Goal: Information Seeking & Learning: Check status

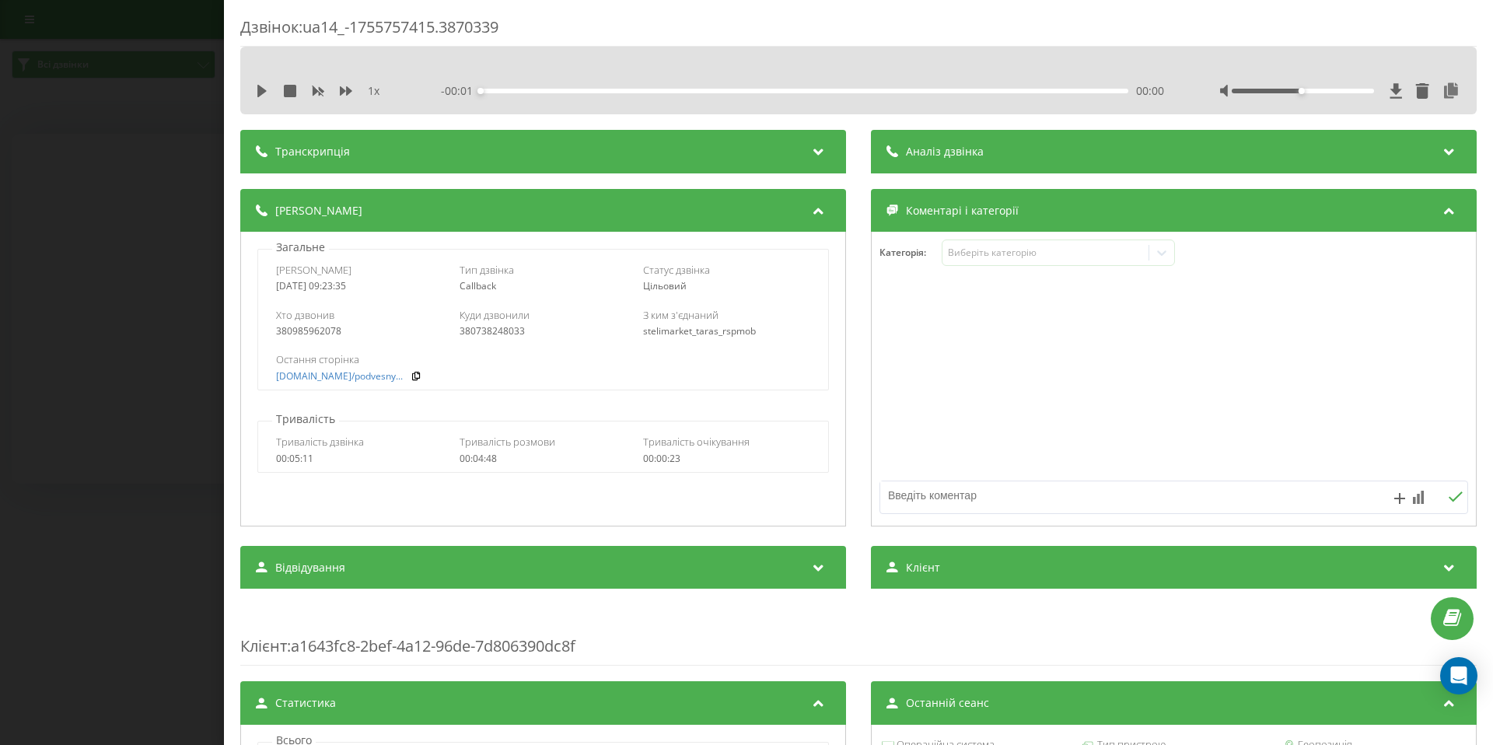
click at [177, 109] on div "Дзвінок : ua14_-1755757415.3870339 1 x - 00:01 00:00 00:00 Транскрипція Для AI-…" at bounding box center [746, 372] width 1493 height 745
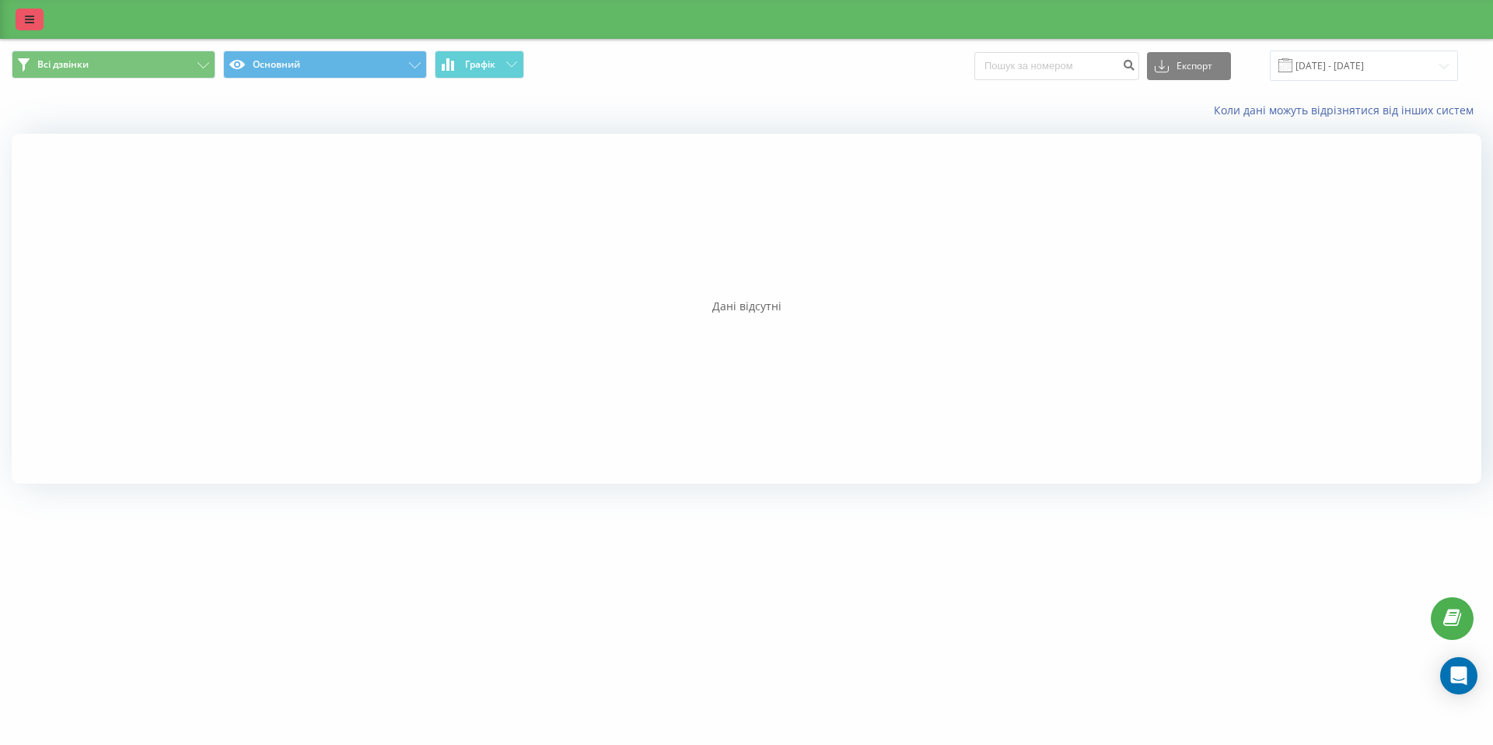
click at [30, 22] on icon at bounding box center [29, 19] width 9 height 11
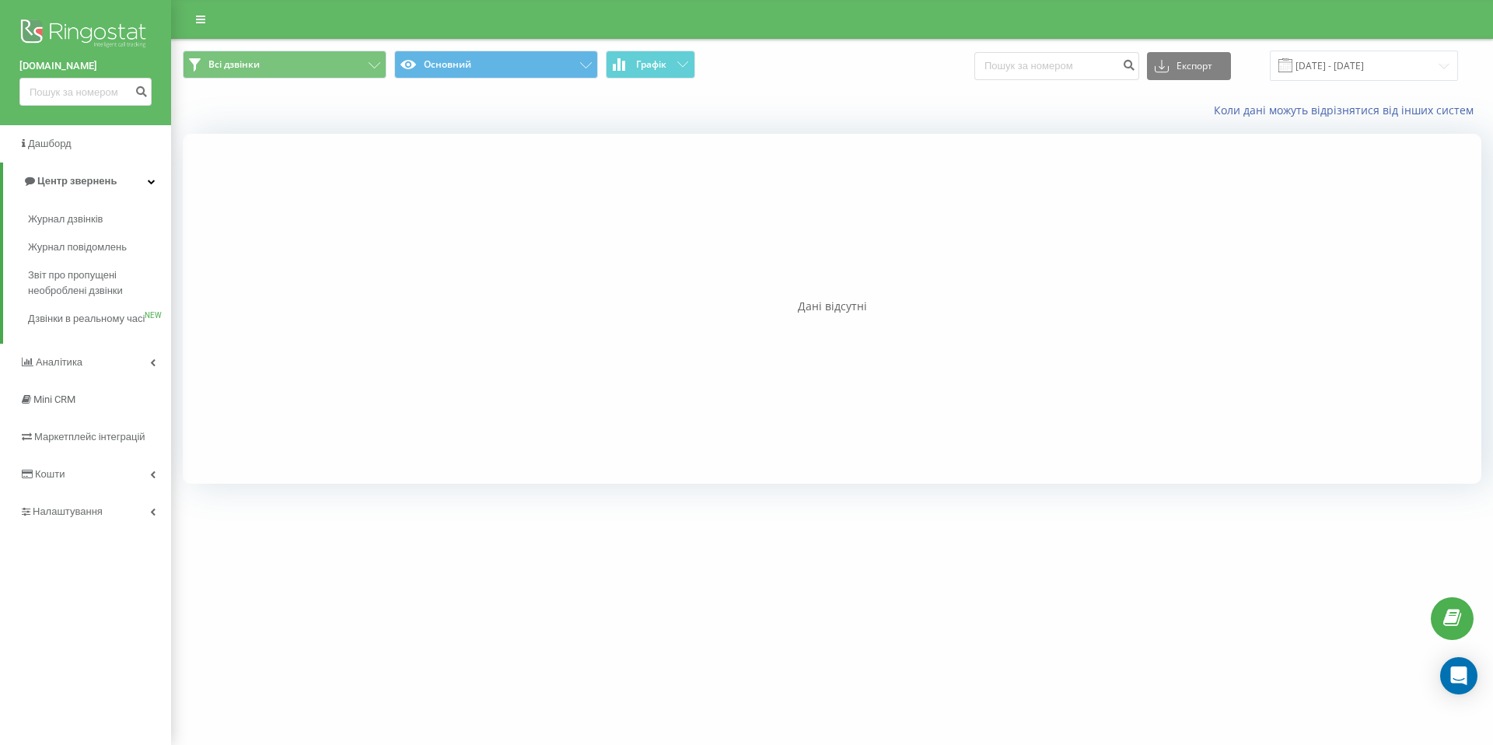
click at [330, 115] on div "Коли дані можуть відрізнятися вiд інших систем" at bounding box center [832, 110] width 1320 height 37
click at [54, 67] on link "[DOMAIN_NAME]" at bounding box center [85, 66] width 132 height 16
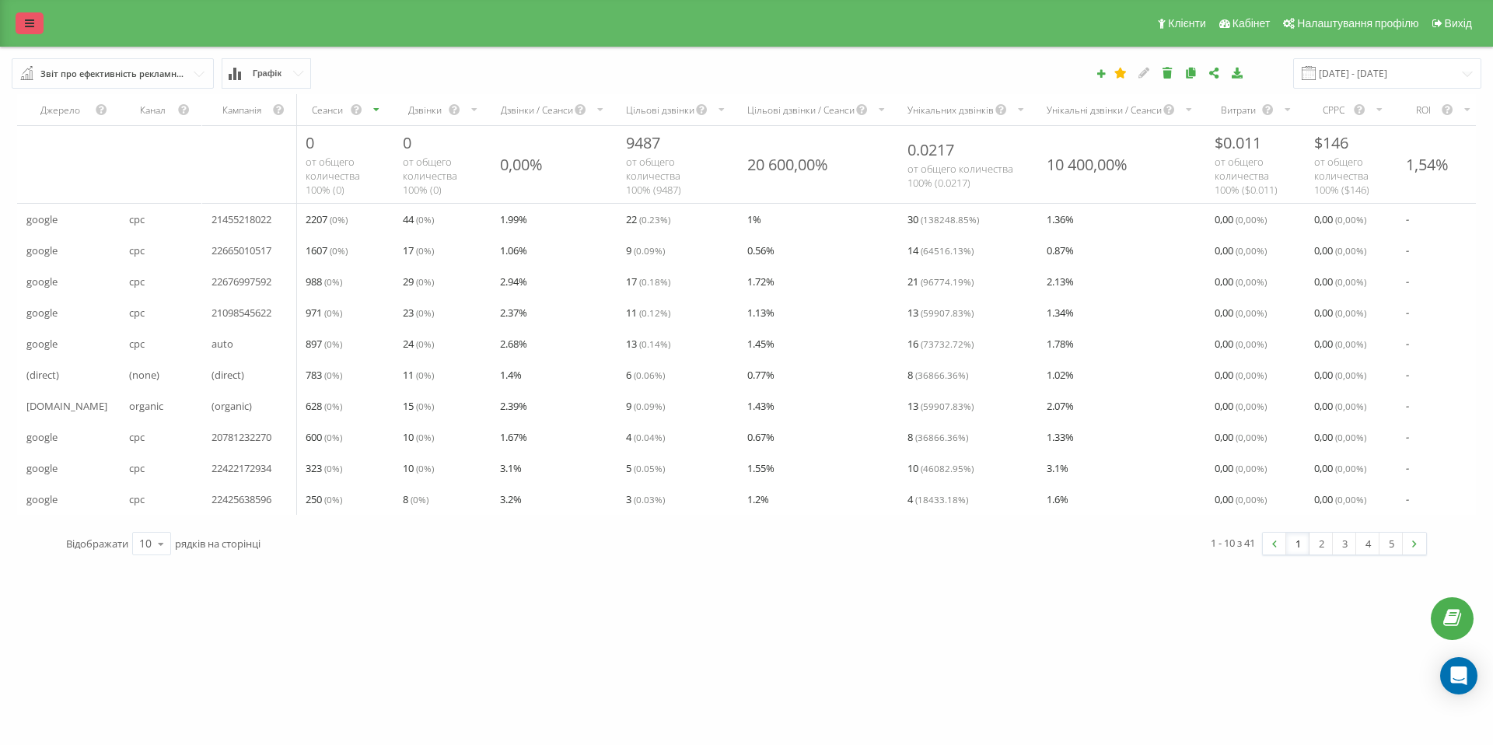
click at [30, 28] on icon at bounding box center [29, 23] width 9 height 11
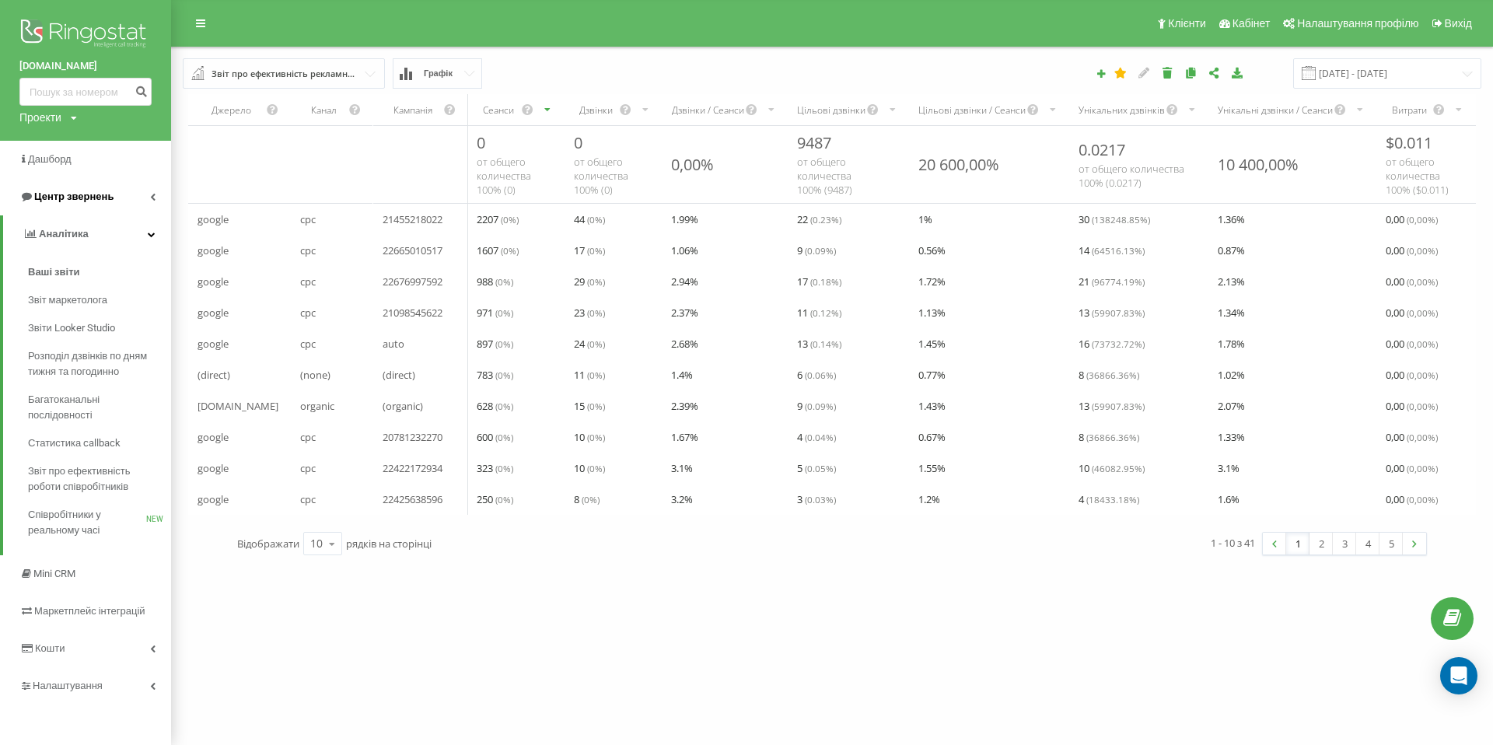
click at [78, 198] on span "Центр звернень" at bounding box center [73, 197] width 79 height 12
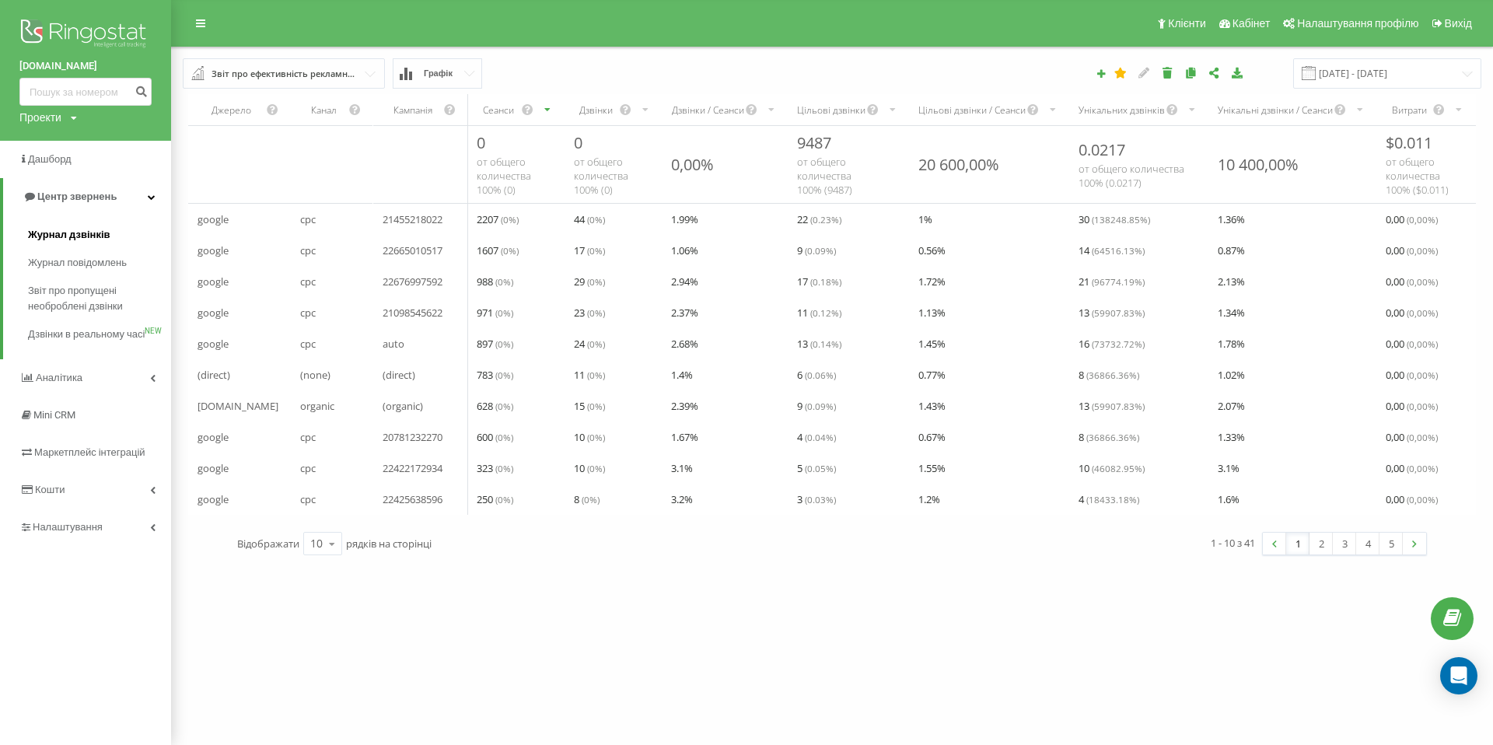
click at [68, 233] on span "Журнал дзвінків" at bounding box center [69, 235] width 82 height 16
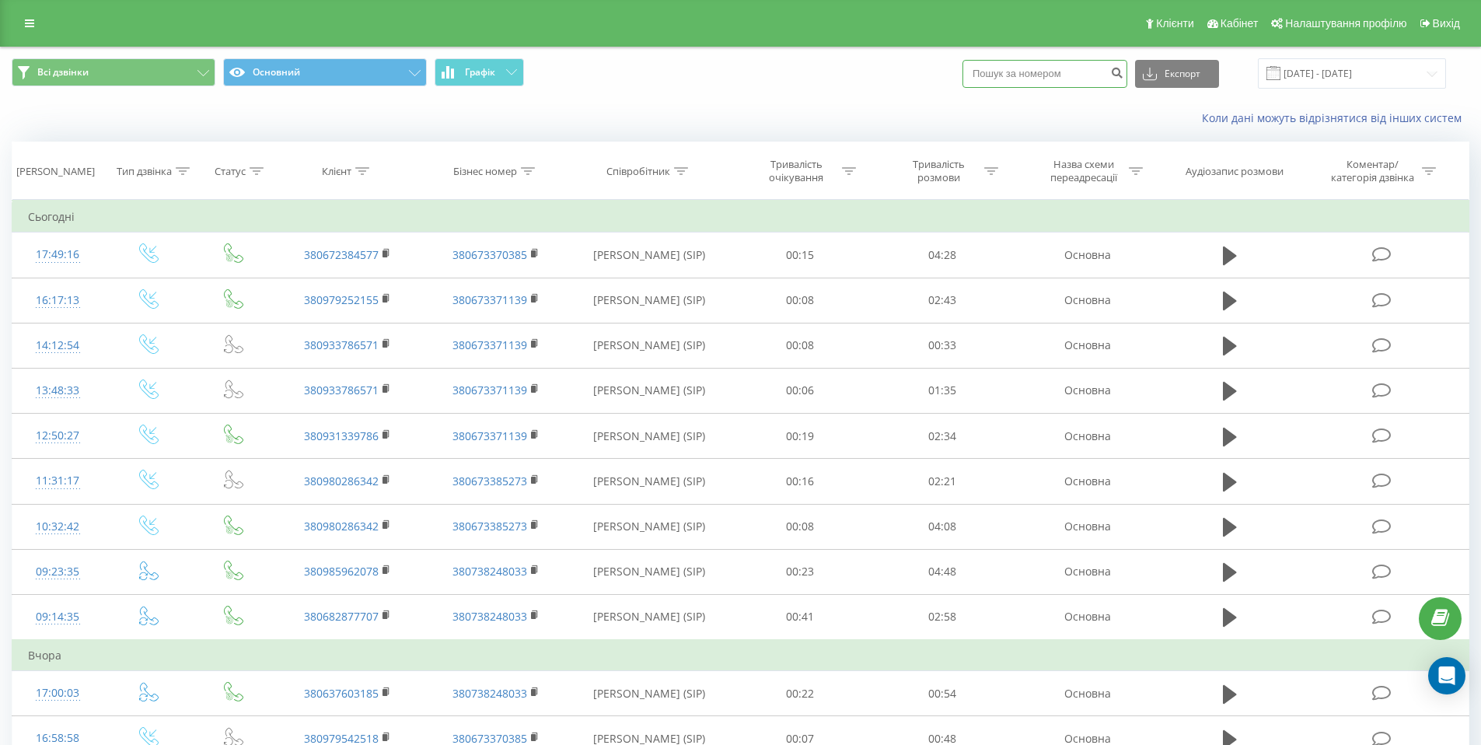
click at [1054, 71] on input at bounding box center [1045, 74] width 165 height 28
paste input "380661367563"
type input "380661367563"
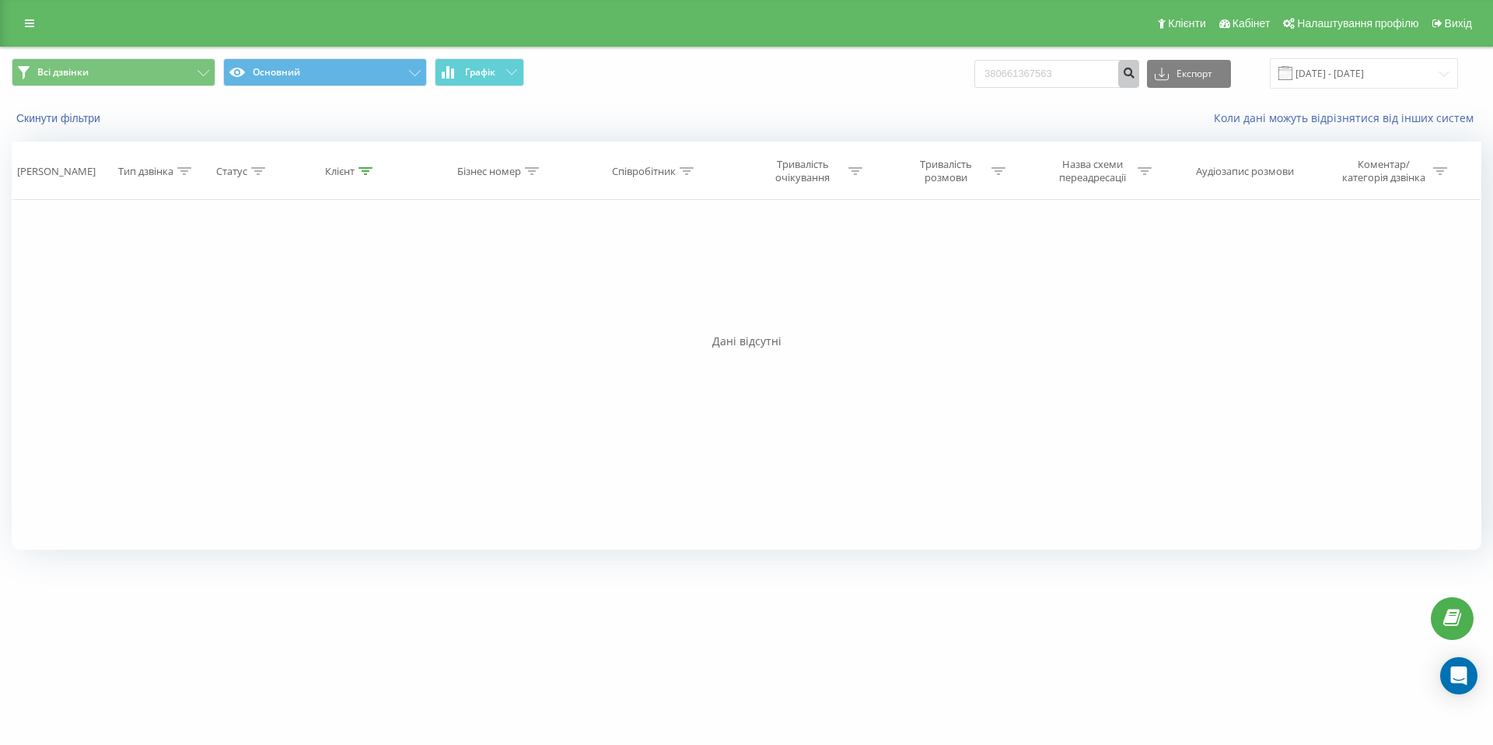
click at [1135, 68] on icon "submit" at bounding box center [1128, 70] width 13 height 9
click at [1111, 73] on input "380661367563" at bounding box center [1056, 74] width 165 height 28
click at [1096, 77] on input "380661367563" at bounding box center [1056, 74] width 165 height 28
click at [62, 122] on button "Скинути фільтри" at bounding box center [60, 118] width 96 height 14
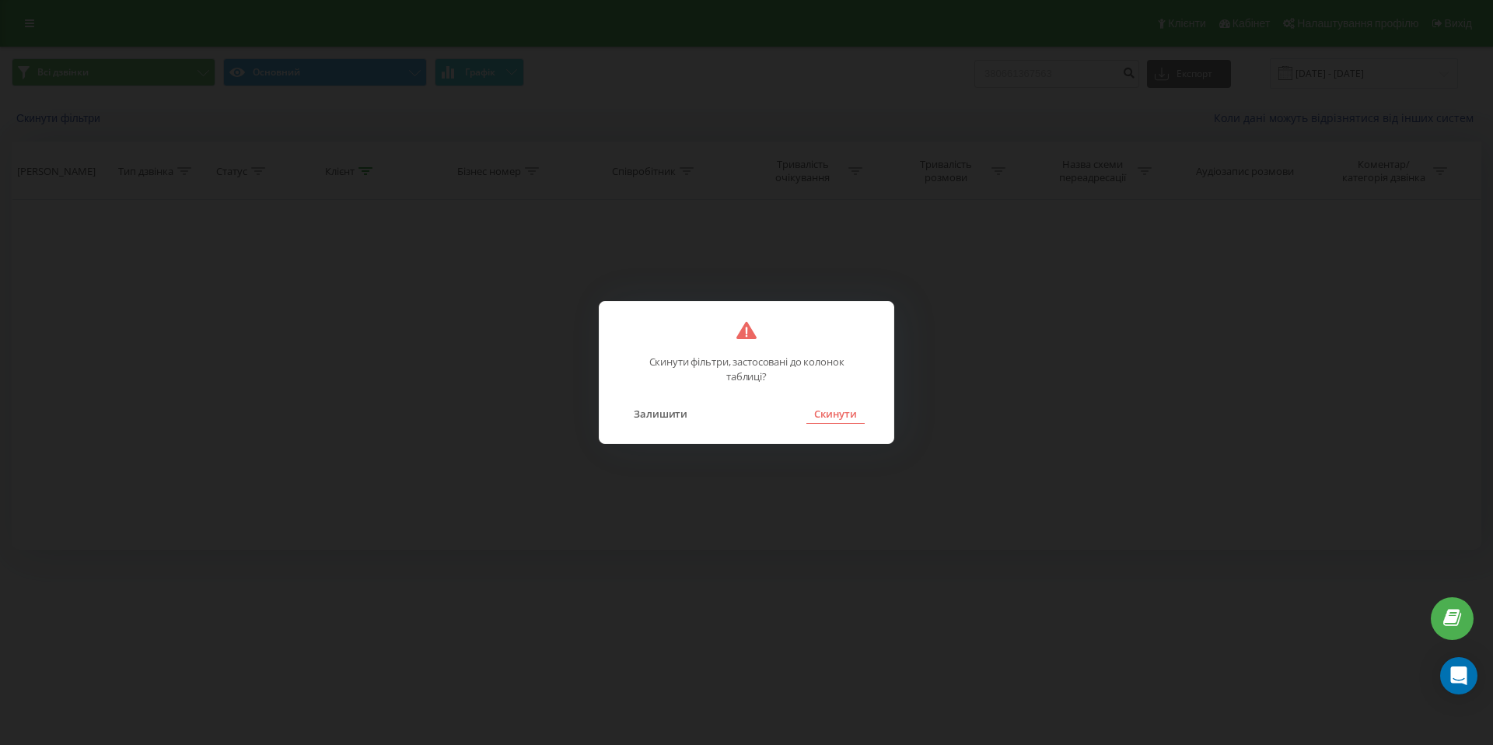
click at [845, 415] on button "Скинути" at bounding box center [835, 414] width 58 height 20
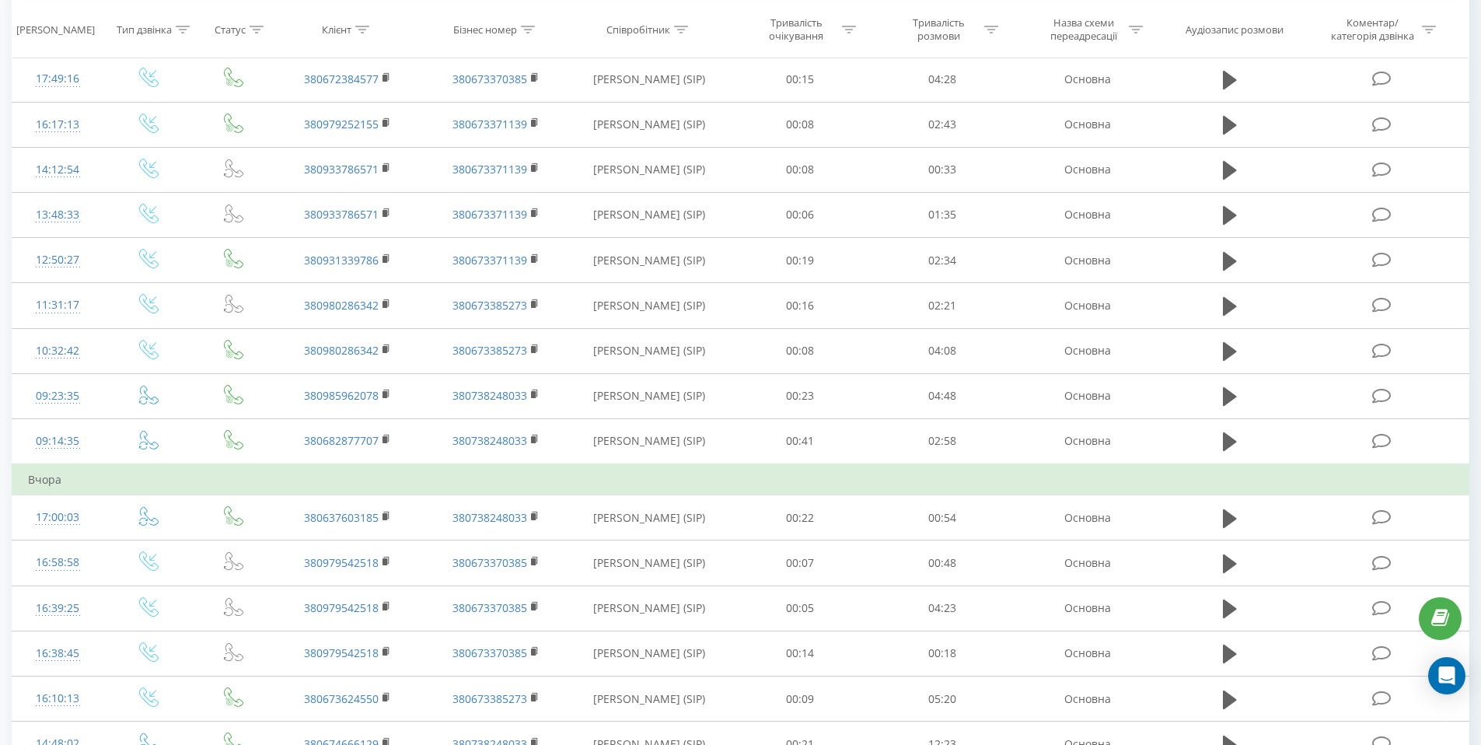
scroll to position [555, 0]
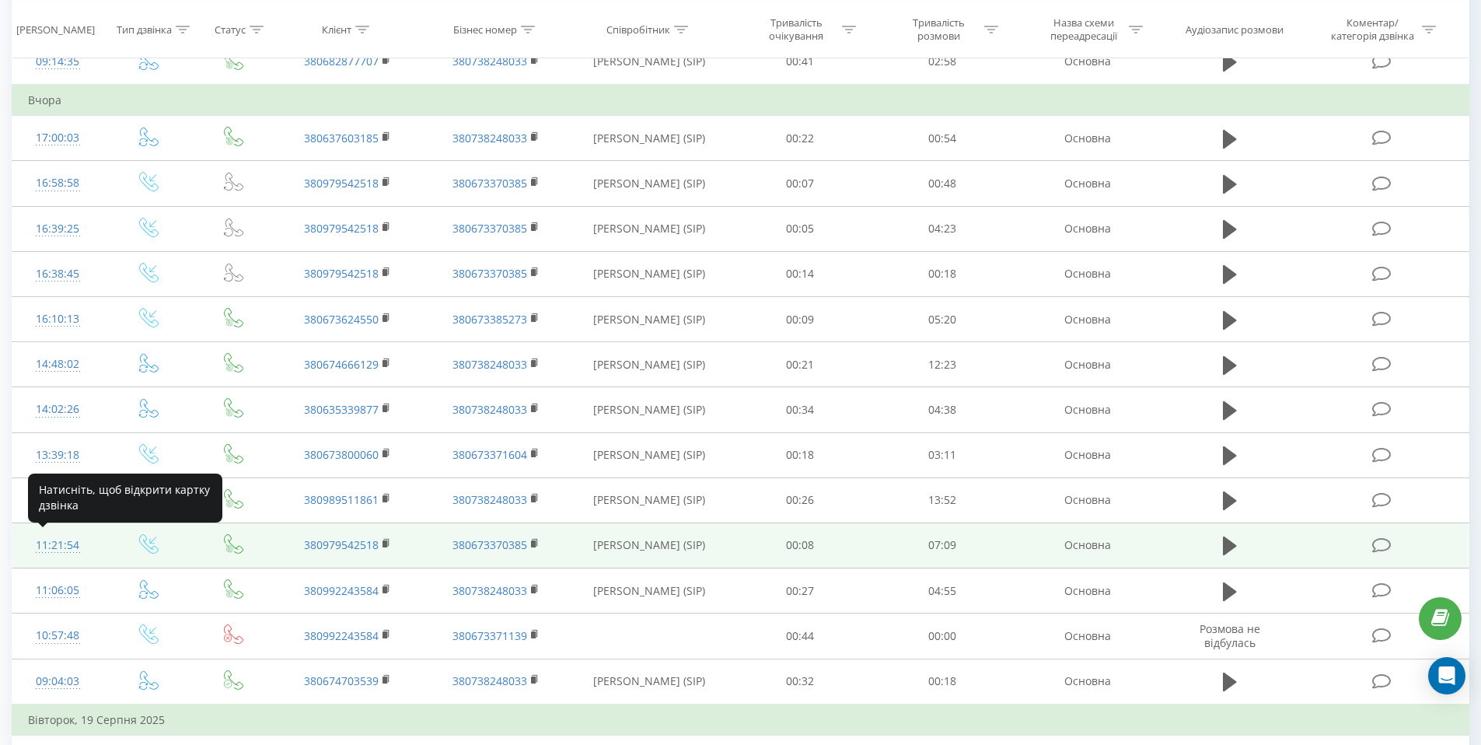
click at [68, 546] on div "11:21:54" at bounding box center [58, 545] width 60 height 30
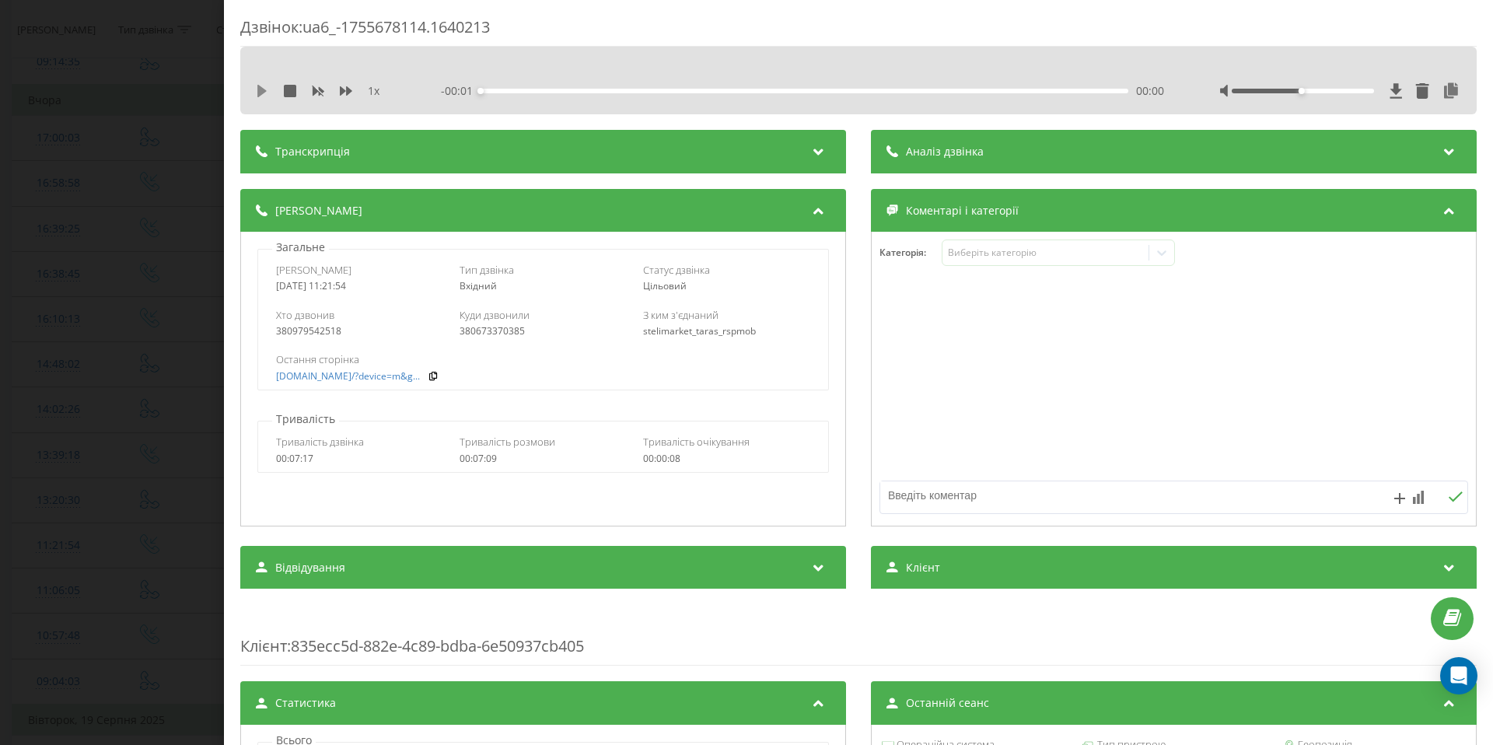
click at [261, 89] on icon at bounding box center [261, 91] width 9 height 12
click at [344, 88] on icon at bounding box center [346, 91] width 12 height 12
click at [196, 346] on div "Дзвінок : ua6_-1755678114.1640213 1.5 x - 06:58 00:11 00:11 Транскрипція Для AI…" at bounding box center [746, 372] width 1493 height 745
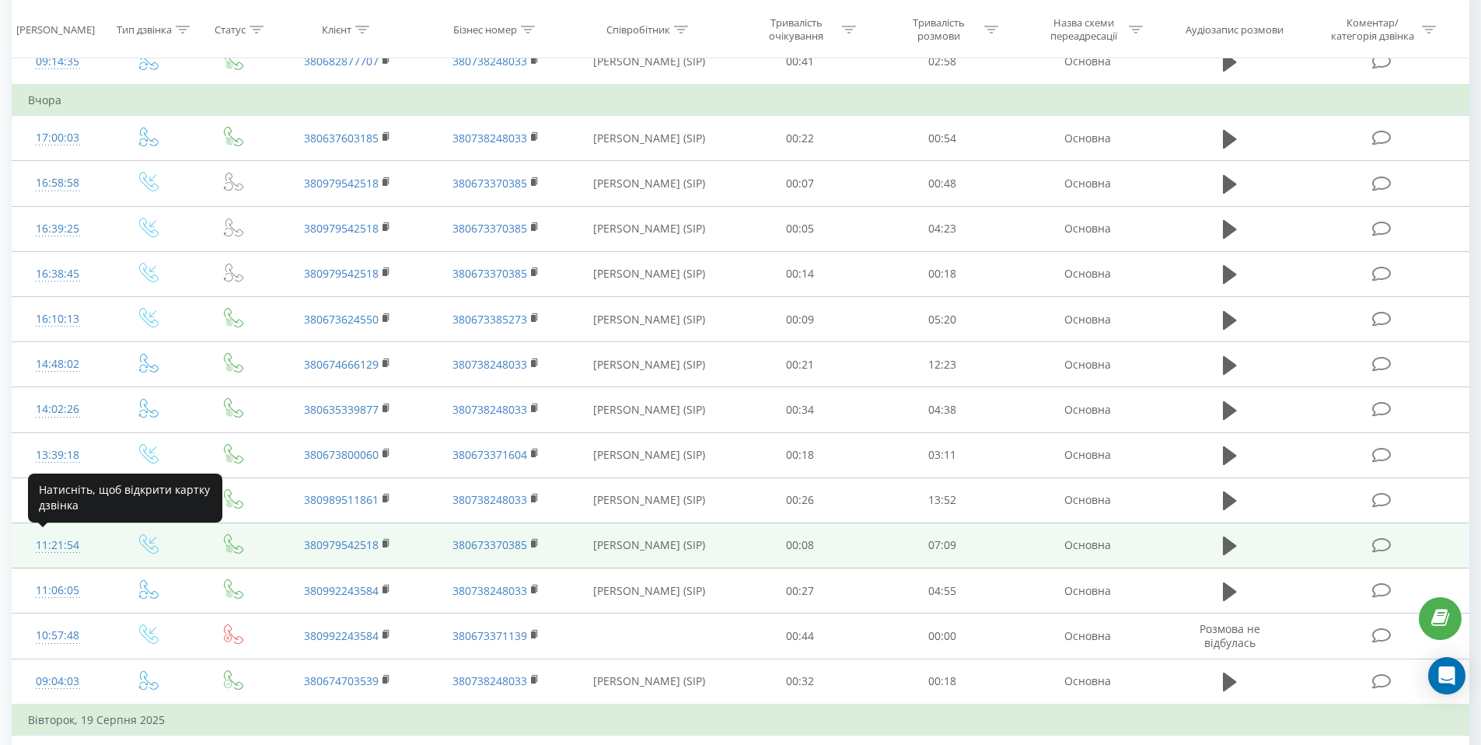
click at [61, 551] on div "11:21:54" at bounding box center [58, 545] width 60 height 30
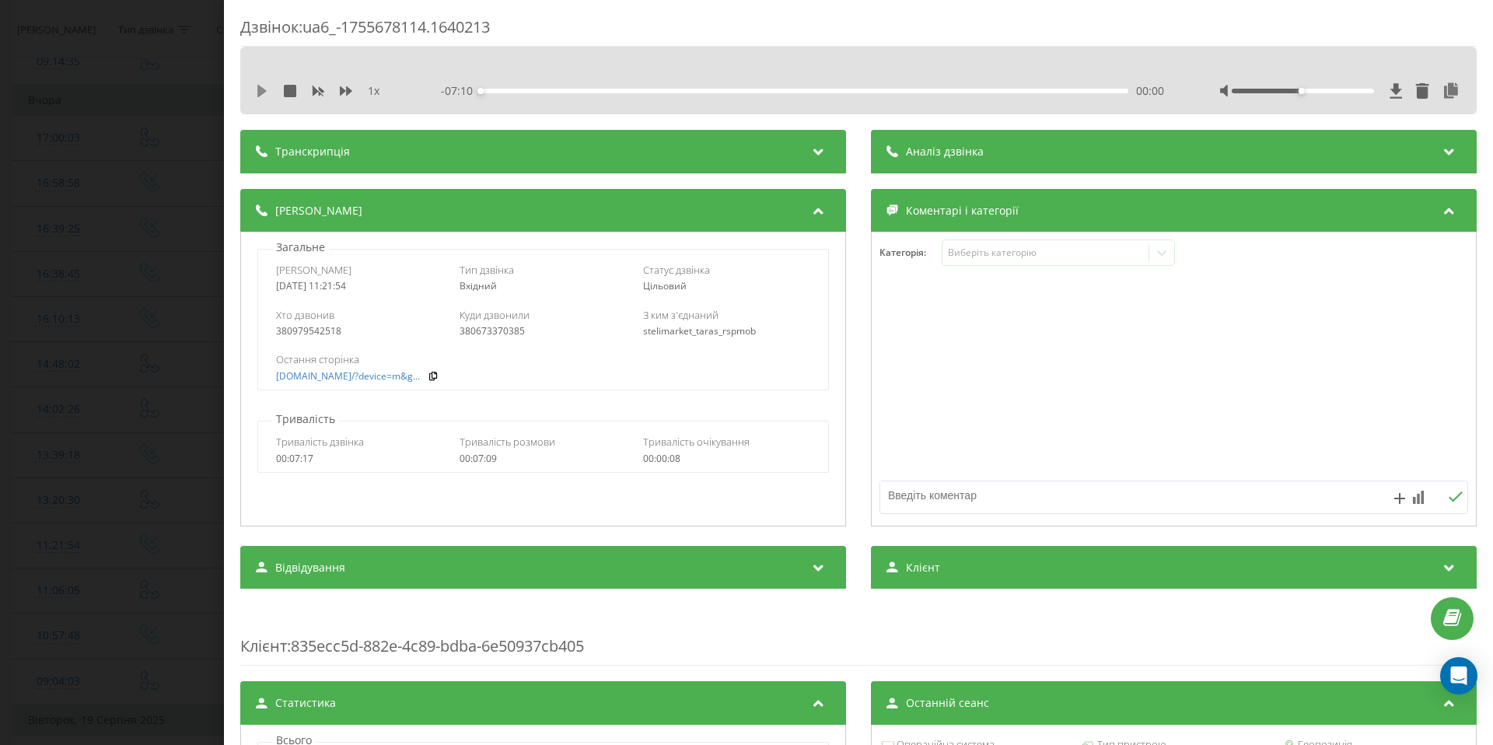
click at [261, 89] on icon at bounding box center [261, 91] width 9 height 12
click at [350, 91] on icon at bounding box center [346, 90] width 12 height 9
click at [350, 94] on icon at bounding box center [346, 91] width 12 height 12
click at [159, 372] on div "Дзвінок : ua6_-1755678114.1640213 2 x - 06:50 00:19 00:19 Транскрипція Для AI-а…" at bounding box center [746, 372] width 1493 height 745
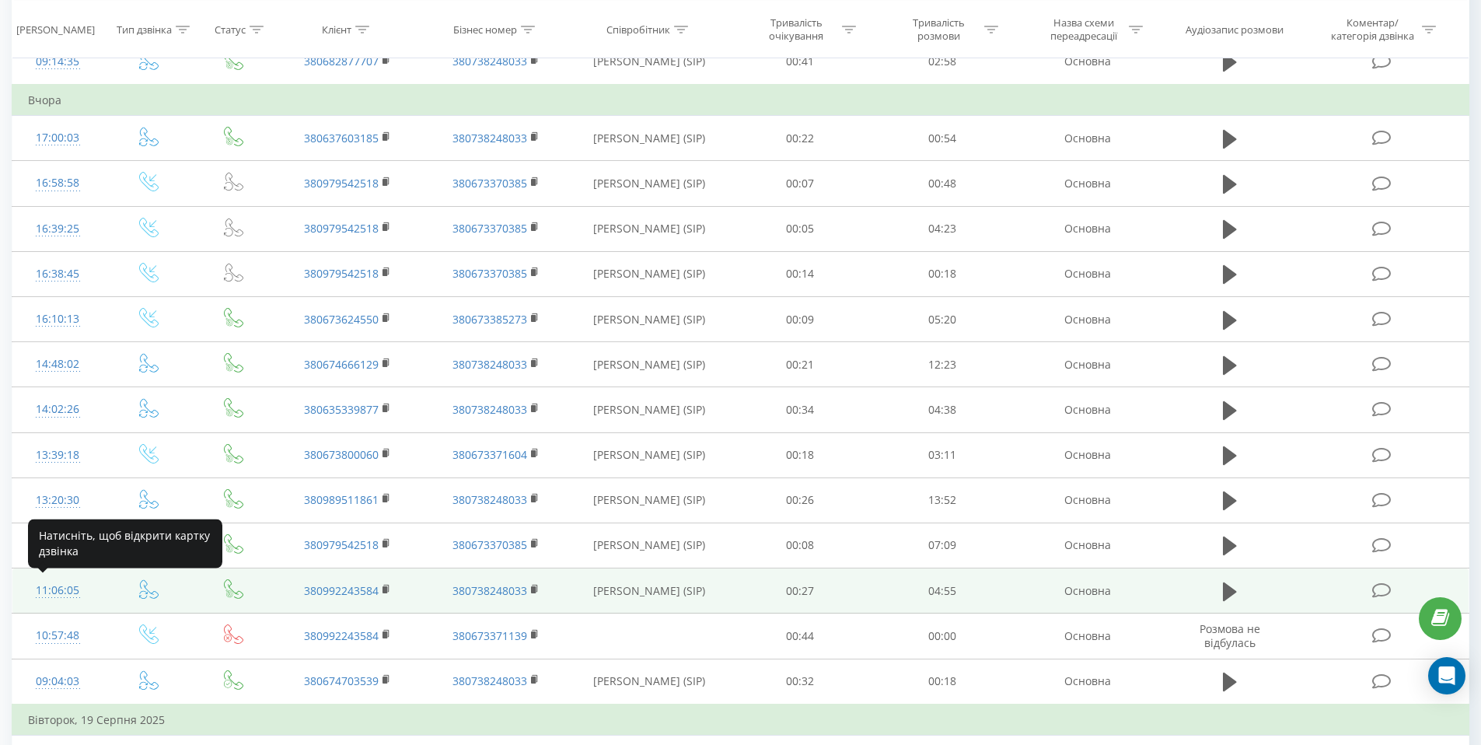
click at [59, 592] on div "11:06:05" at bounding box center [58, 590] width 60 height 30
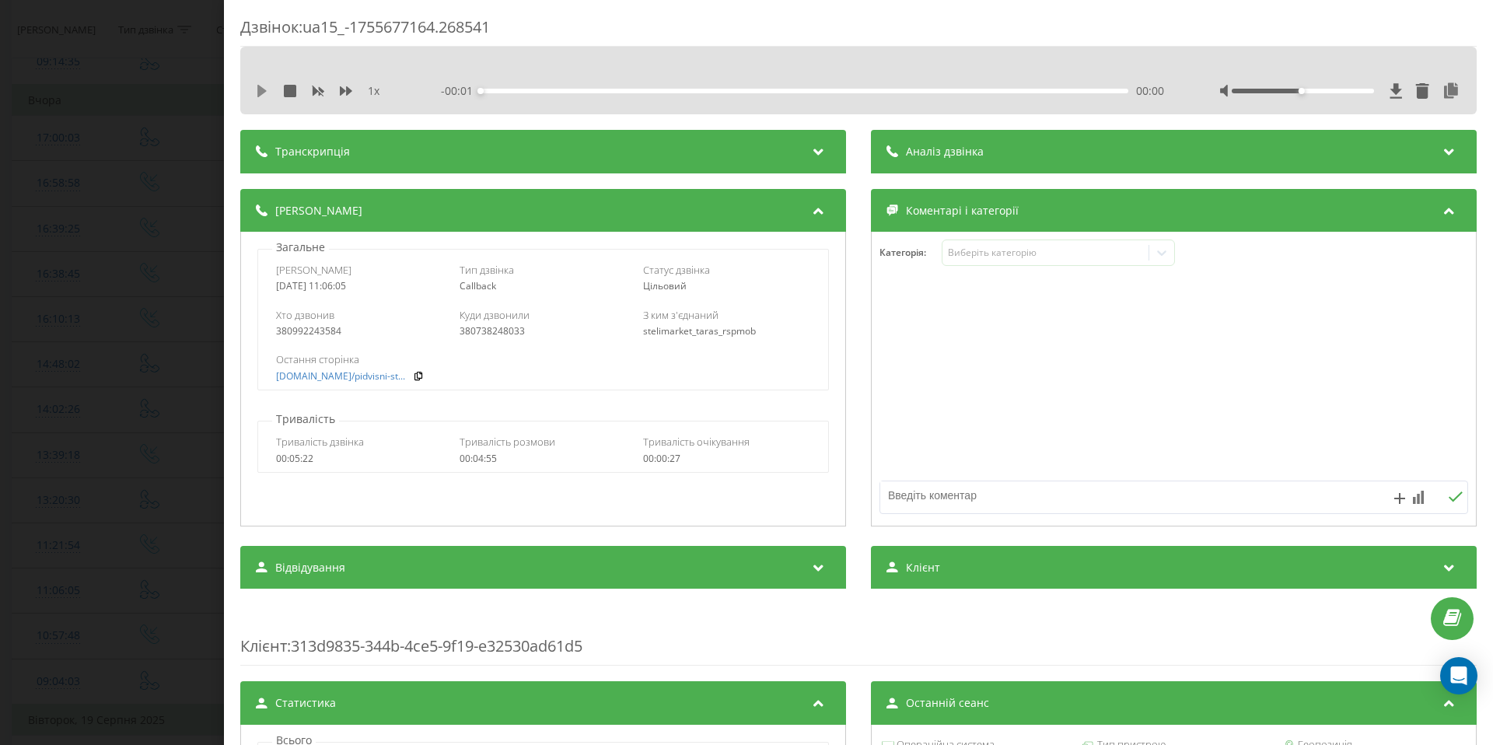
click at [267, 87] on icon at bounding box center [262, 91] width 12 height 12
click at [344, 90] on icon at bounding box center [346, 90] width 12 height 9
click at [347, 91] on icon at bounding box center [346, 90] width 12 height 9
click at [1351, 95] on div at bounding box center [1340, 91] width 241 height 16
click at [1357, 91] on div at bounding box center [1303, 91] width 142 height 5
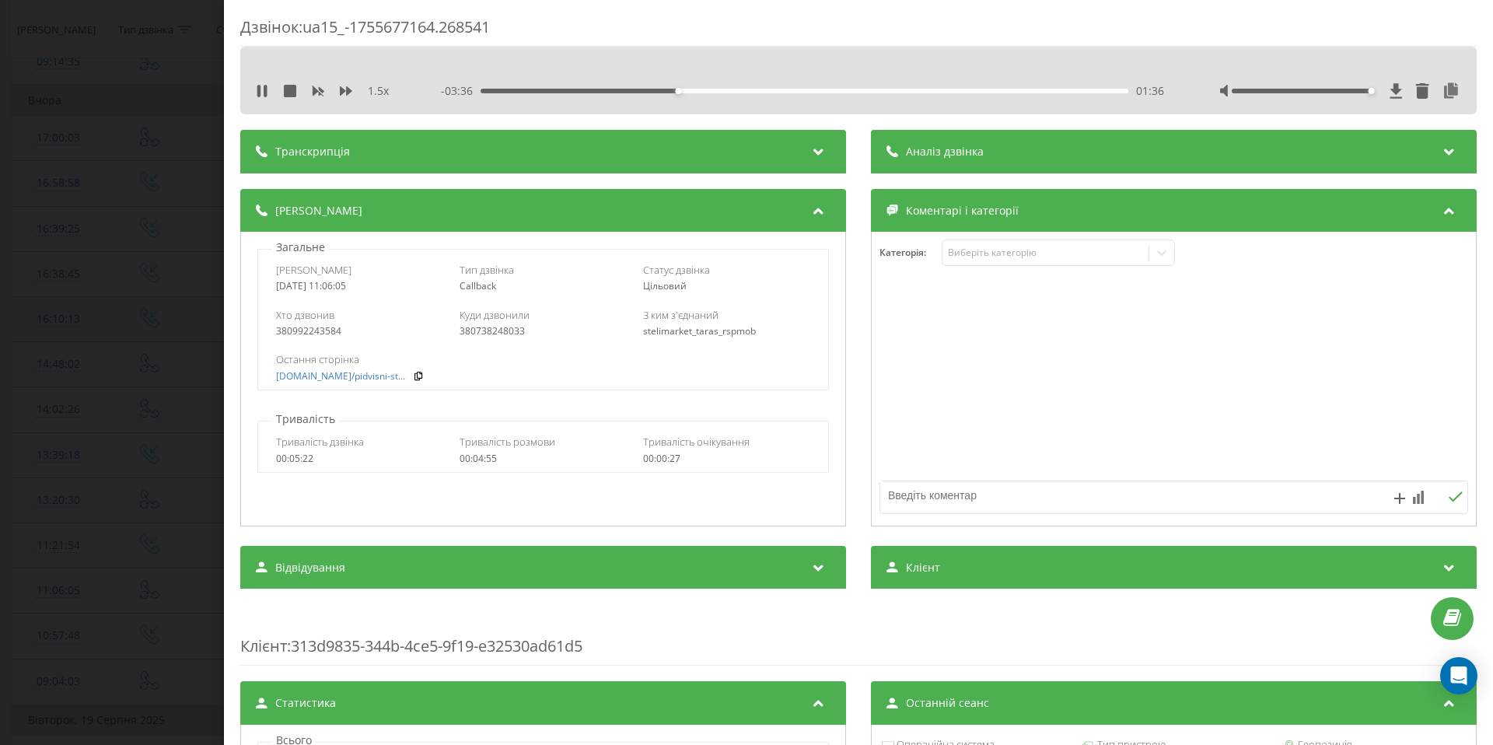
click at [26, 298] on div "Дзвінок : ua15_-1755677164.268541 1.5 x - 03:36 01:36 01:36 Транскрипція Для AI…" at bounding box center [746, 372] width 1493 height 745
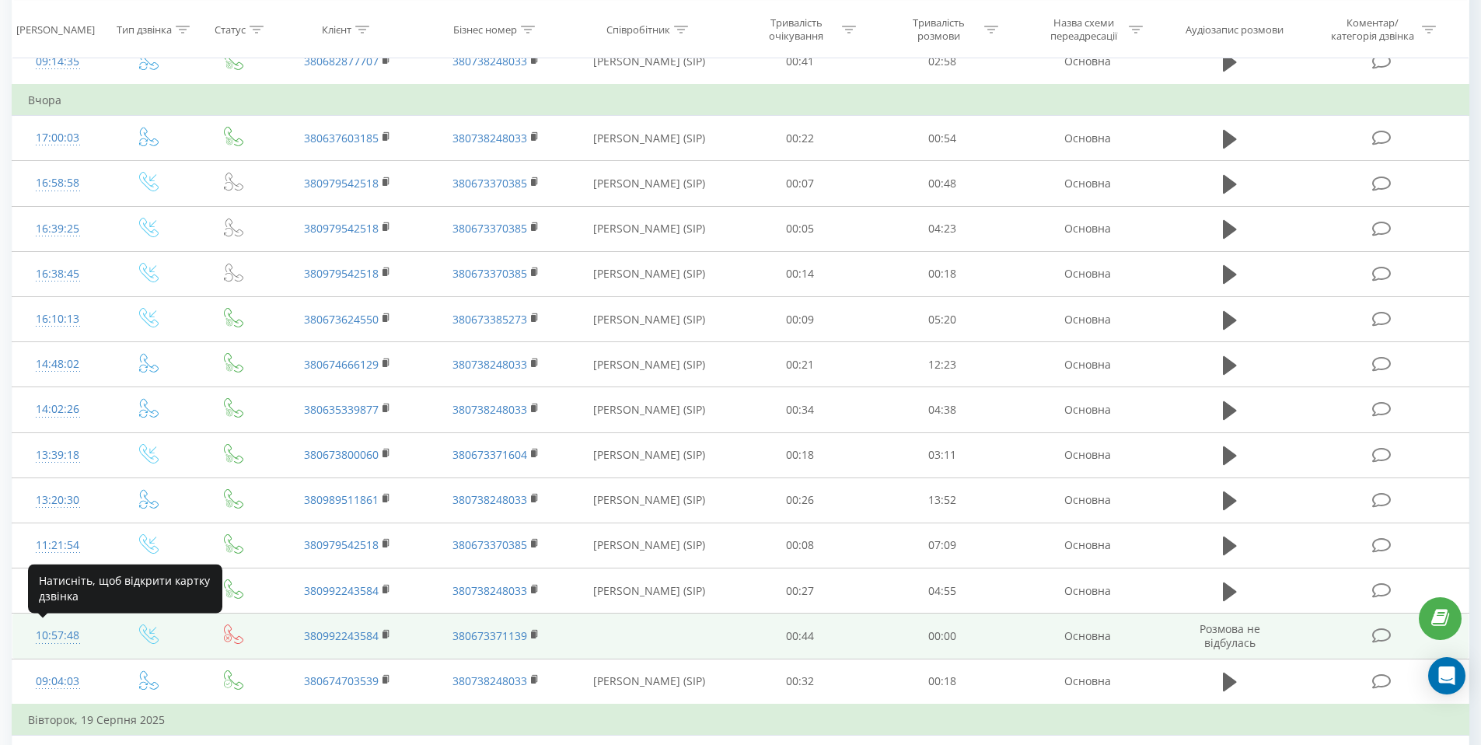
click at [65, 639] on div "10:57:48" at bounding box center [58, 636] width 60 height 30
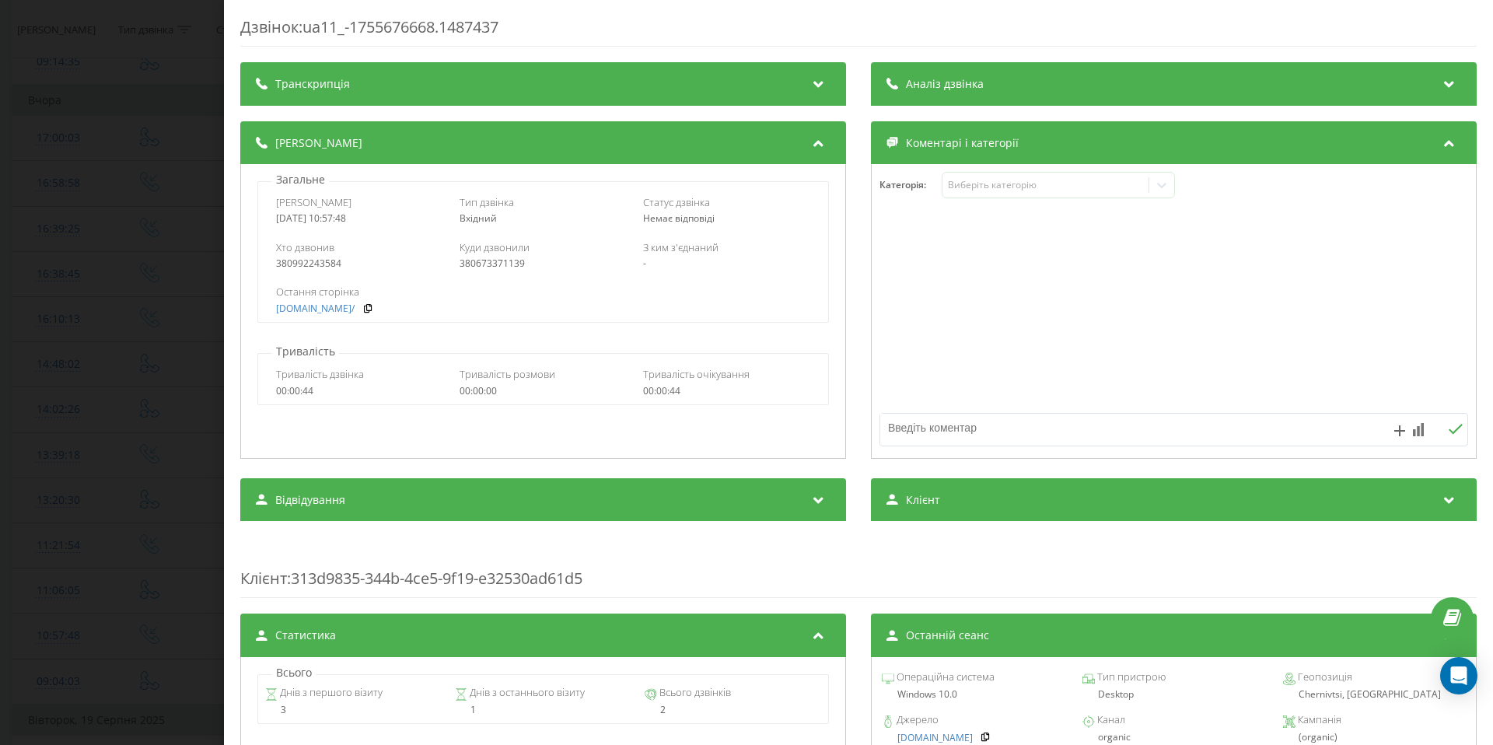
click at [144, 172] on div "Дзвінок : ua11_-1755676668.1487437 Транскрипція Для AI-аналізу майбутніх дзвінк…" at bounding box center [746, 372] width 1493 height 745
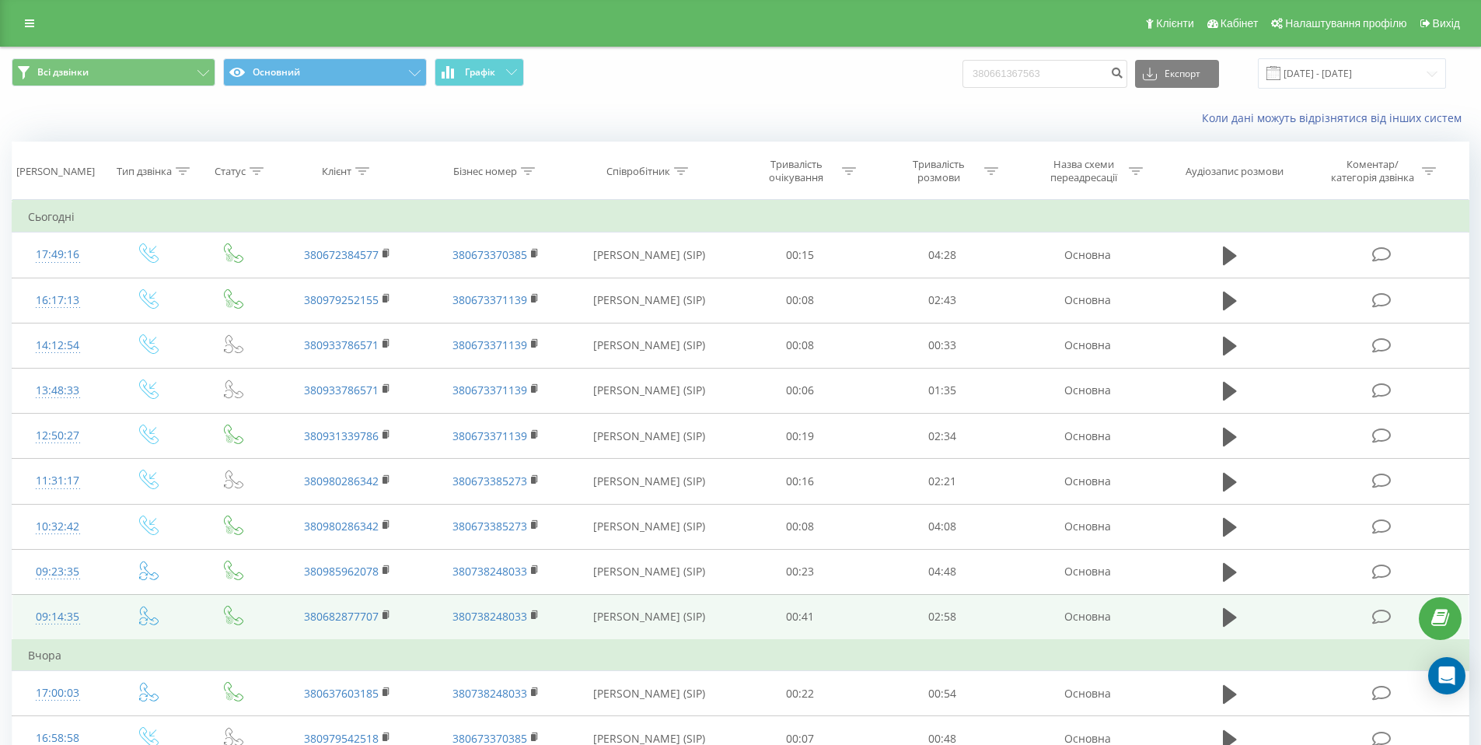
click at [72, 615] on div "09:14:35" at bounding box center [58, 617] width 60 height 30
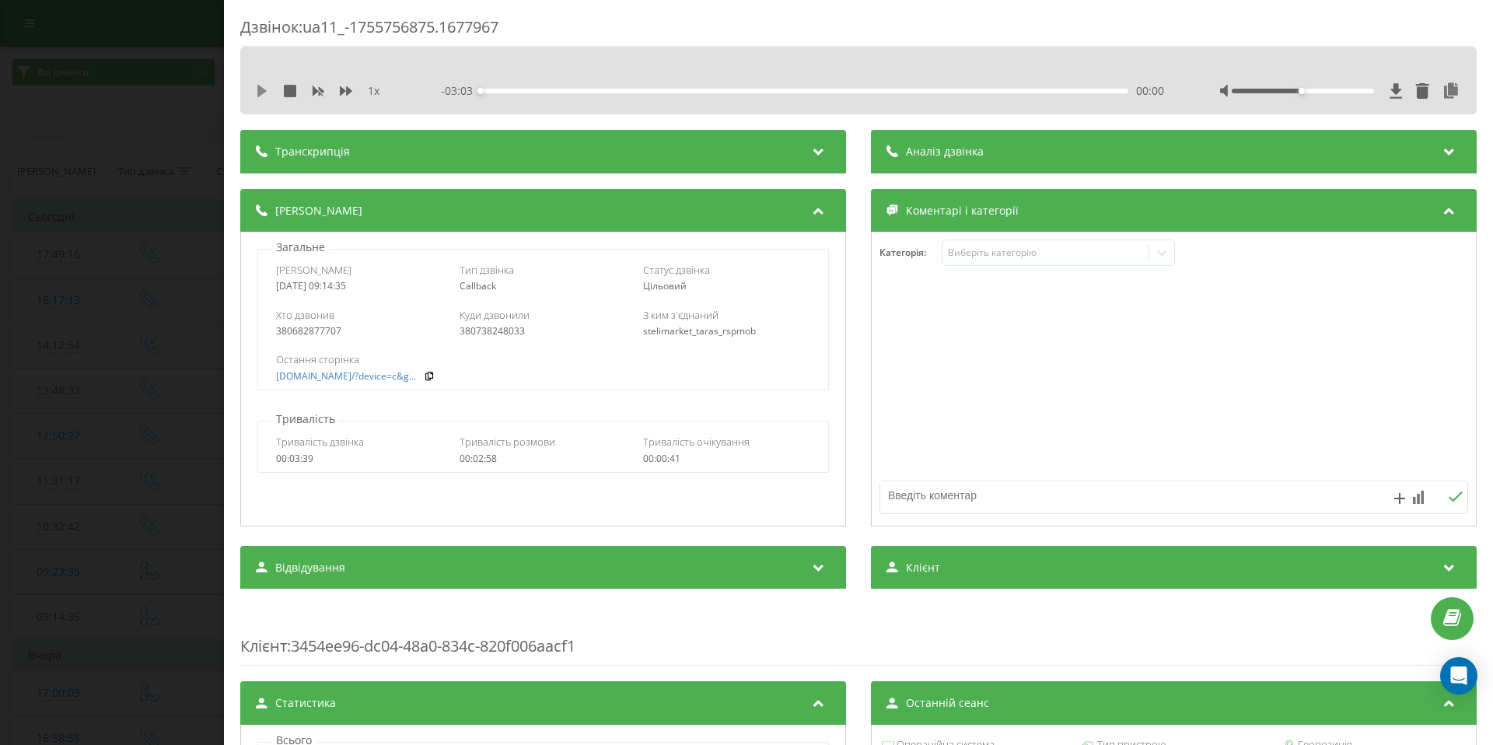
click at [259, 90] on icon at bounding box center [261, 91] width 9 height 12
click at [348, 90] on icon at bounding box center [346, 90] width 12 height 9
click at [1356, 89] on div at bounding box center [1303, 91] width 142 height 5
click at [199, 133] on div "Дзвінок : ua11_-1755756875.1677967 1.5 x - 02:33 00:30 00:30 Транскрипція Для A…" at bounding box center [746, 372] width 1493 height 745
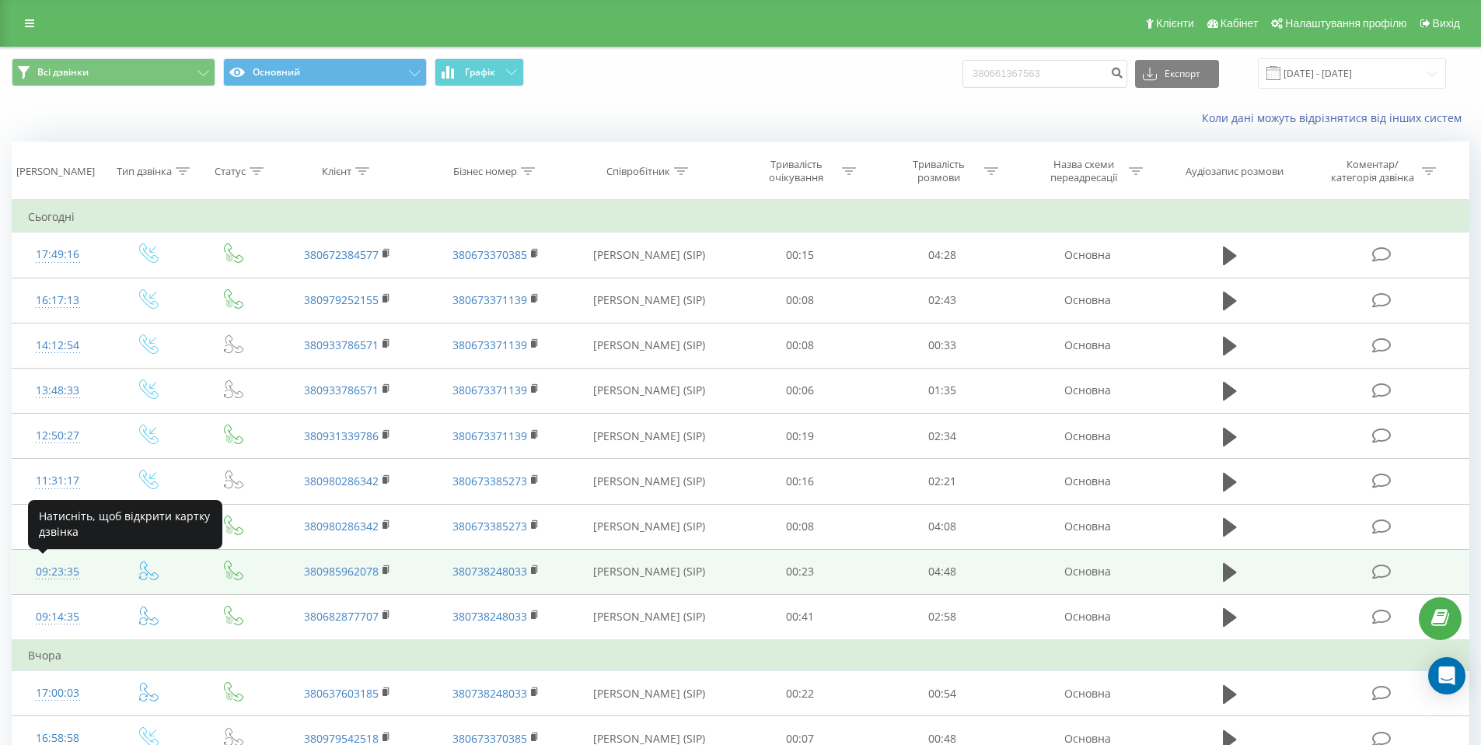
click at [65, 570] on div "09:23:35" at bounding box center [58, 572] width 60 height 30
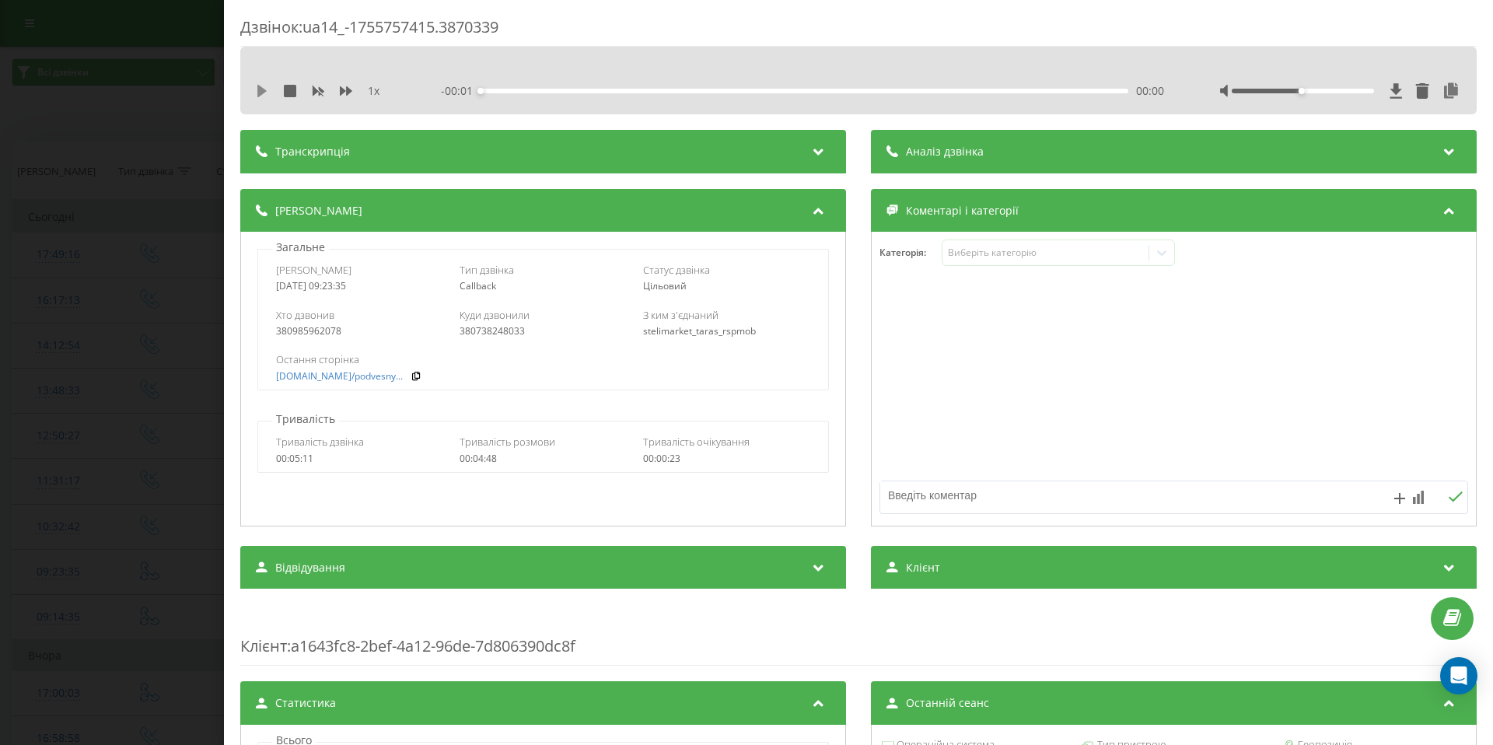
click at [258, 89] on icon at bounding box center [261, 91] width 9 height 12
click at [348, 91] on icon at bounding box center [346, 90] width 12 height 9
click at [350, 90] on icon at bounding box center [346, 90] width 12 height 9
click at [260, 90] on icon at bounding box center [258, 91] width 3 height 12
click at [173, 166] on div "Дзвінок : ua14_-1755757415.3870339 1.5 x - 04:42 00:14 00:14 Транскрипція Для A…" at bounding box center [746, 372] width 1493 height 745
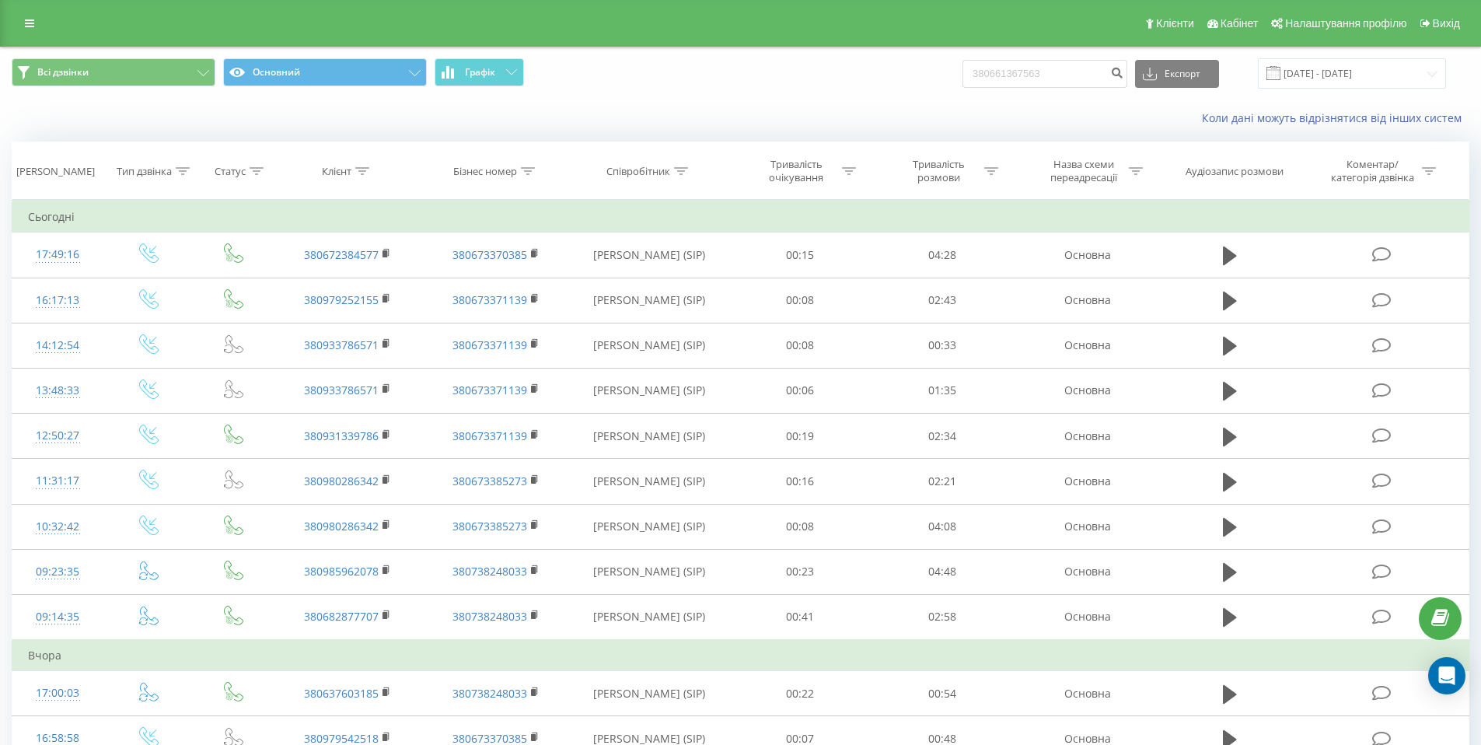
click at [666, 114] on div "Коли дані можуть відрізнятися вiд інших систем" at bounding box center [1018, 118] width 925 height 16
drag, startPoint x: 617, startPoint y: 89, endPoint x: 628, endPoint y: 99, distance: 14.9
click at [623, 90] on div "Всі дзвінки Основний Графік 380661367563 Експорт .csv .xls .xlsx 21.05.2025 - 2…" at bounding box center [741, 73] width 1480 height 52
click at [625, 98] on div "Всі дзвінки Основний Графік 380661367563 Експорт .csv .xls .xlsx 21.05.2025 - 2…" at bounding box center [741, 73] width 1480 height 52
click at [626, 96] on div "Всі дзвінки Основний Графік 380661367563 Експорт .csv .xls .xlsx 21.05.2025 - 2…" at bounding box center [741, 73] width 1480 height 52
